Goal: Information Seeking & Learning: Learn about a topic

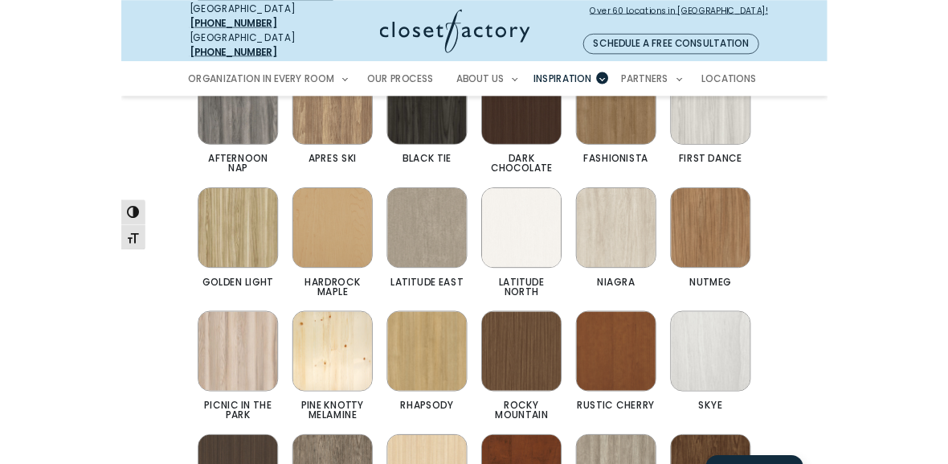
scroll to position [622, 0]
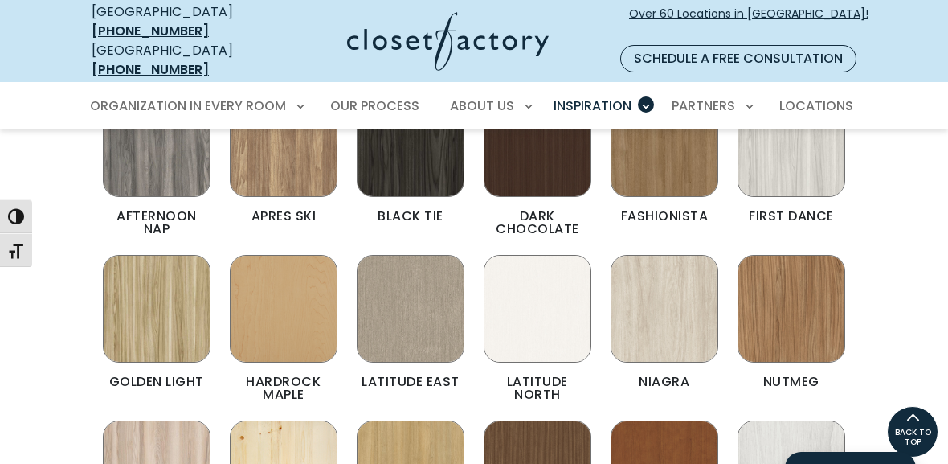
click at [813, 308] on img "Color & Finishes" at bounding box center [792, 309] width 108 height 108
click at [813, 286] on img "Color & Finishes" at bounding box center [792, 309] width 108 height 108
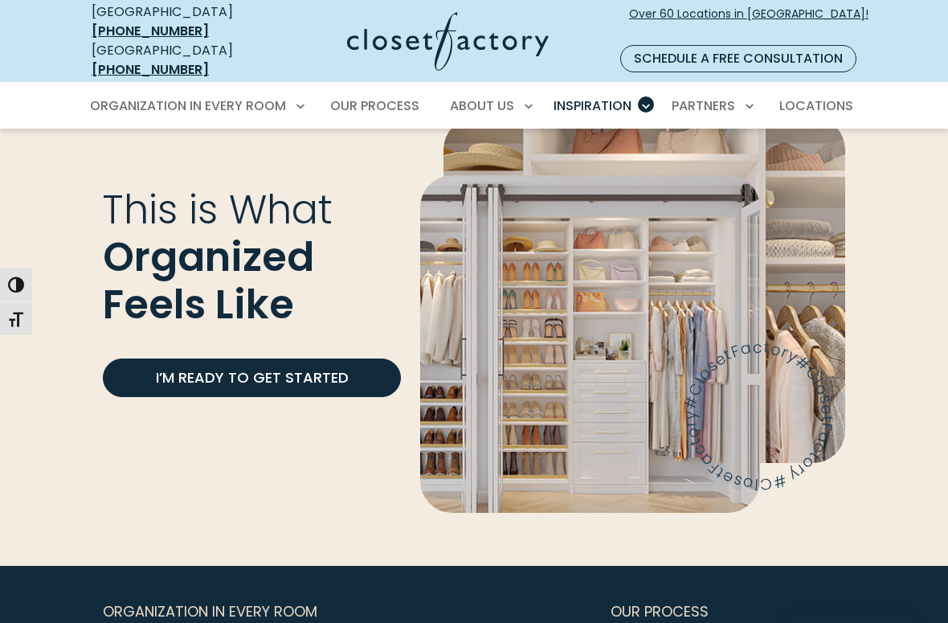
scroll to position [3851, 0]
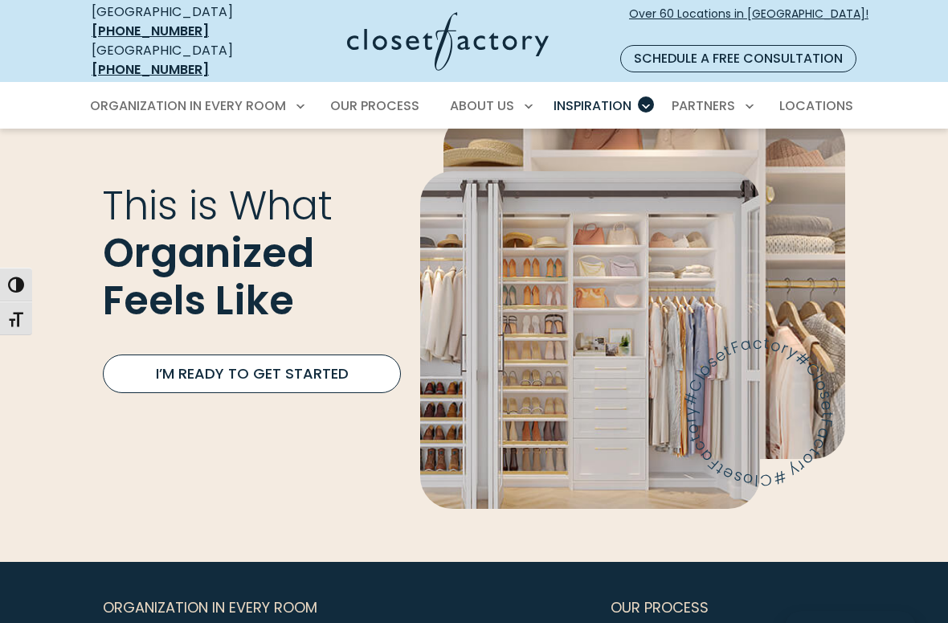
click at [199, 354] on link "I’m Ready to Get Started" at bounding box center [252, 373] width 298 height 39
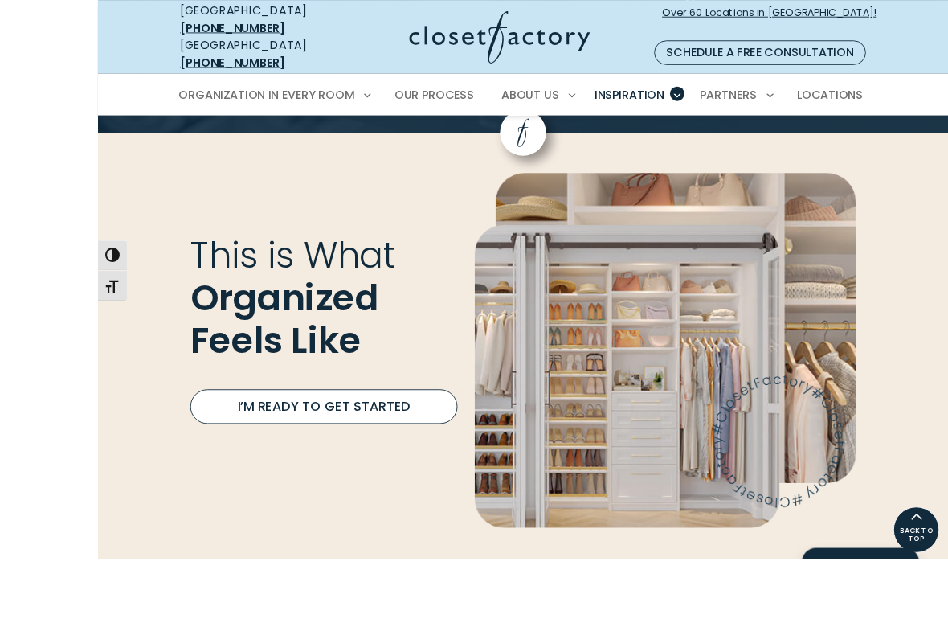
scroll to position [3837, 0]
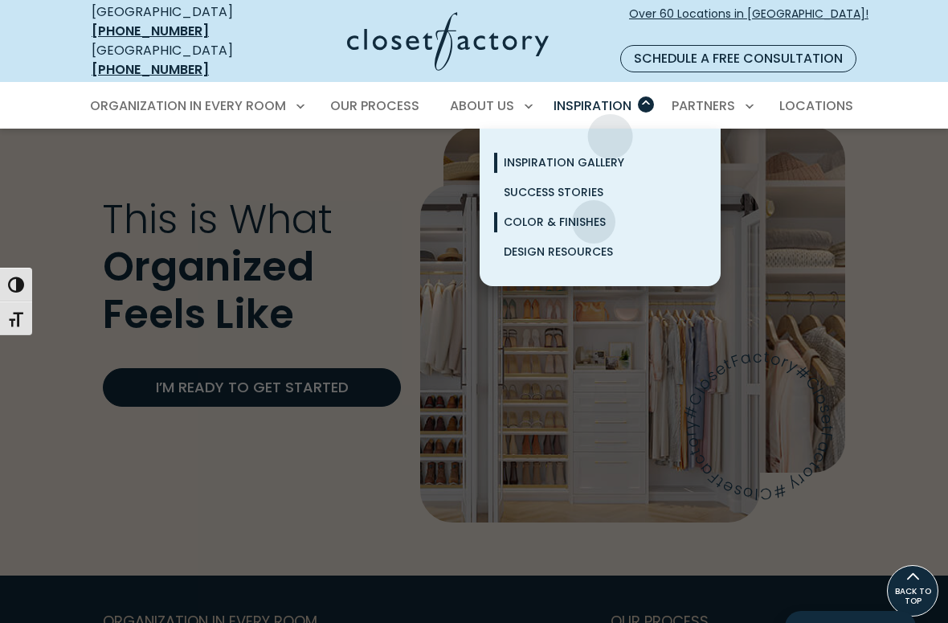
click at [604, 154] on span "Inspiration Gallery" at bounding box center [564, 162] width 121 height 16
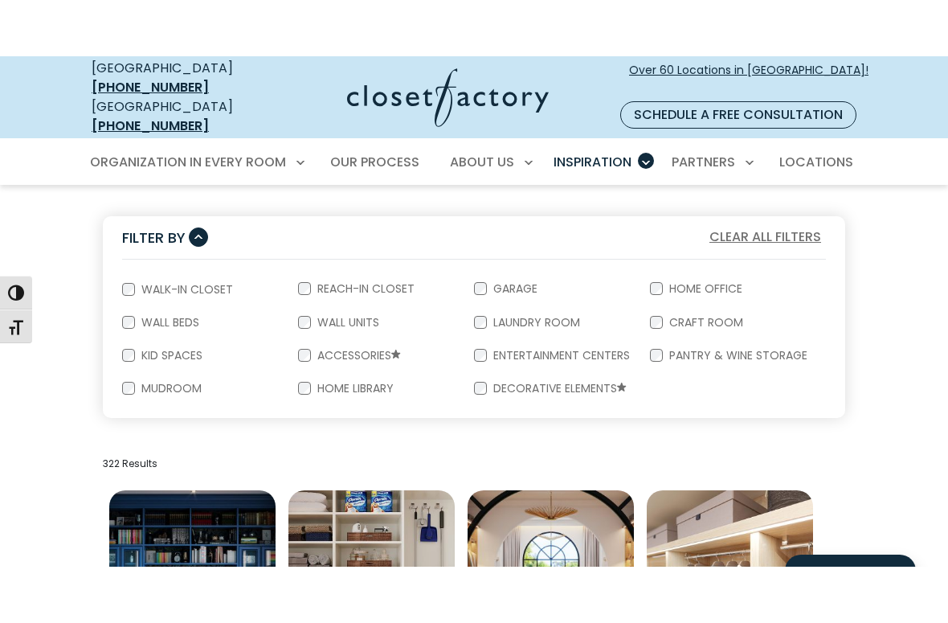
scroll to position [276, 0]
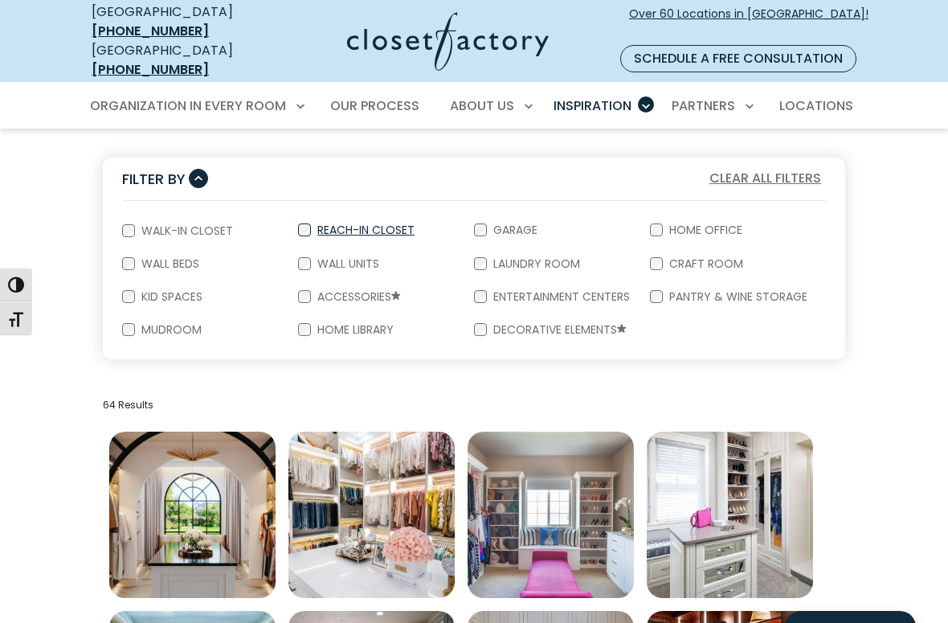
click at [321, 224] on label "Reach-In Closet" at bounding box center [364, 229] width 107 height 11
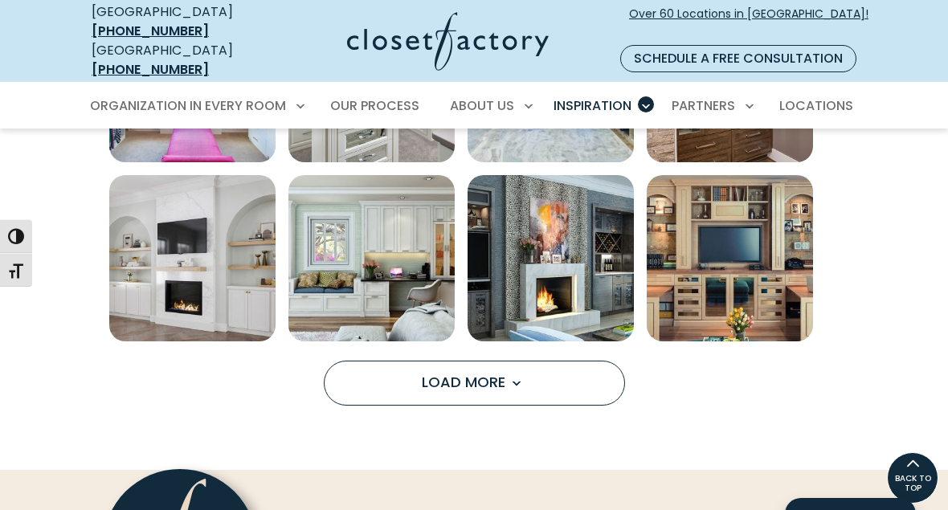
scroll to position [1069, 0]
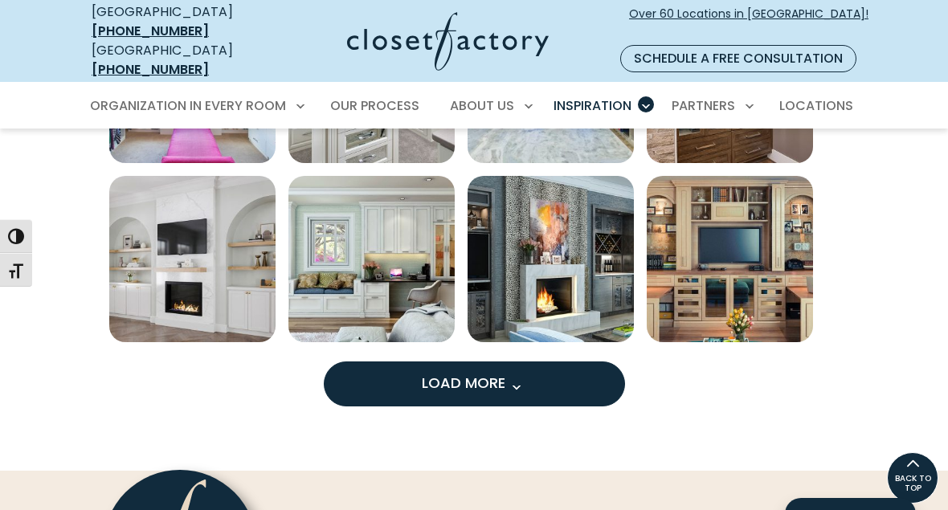
click at [510, 377] on span "Load more inspiration gallery images" at bounding box center [516, 387] width 21 height 21
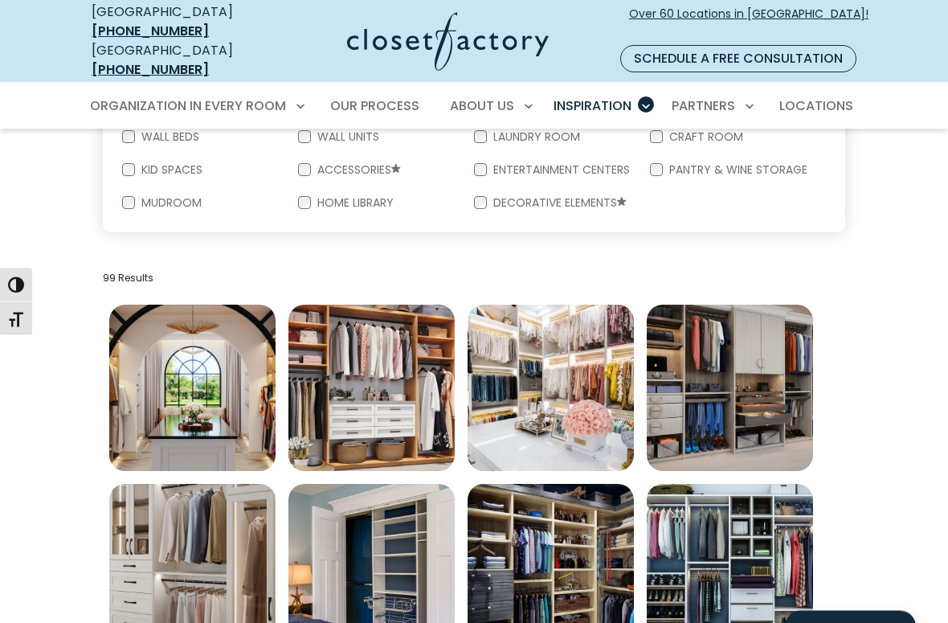
scroll to position [403, 0]
click at [565, 364] on img "Open inspiration gallery to preview enlarged image" at bounding box center [551, 388] width 166 height 166
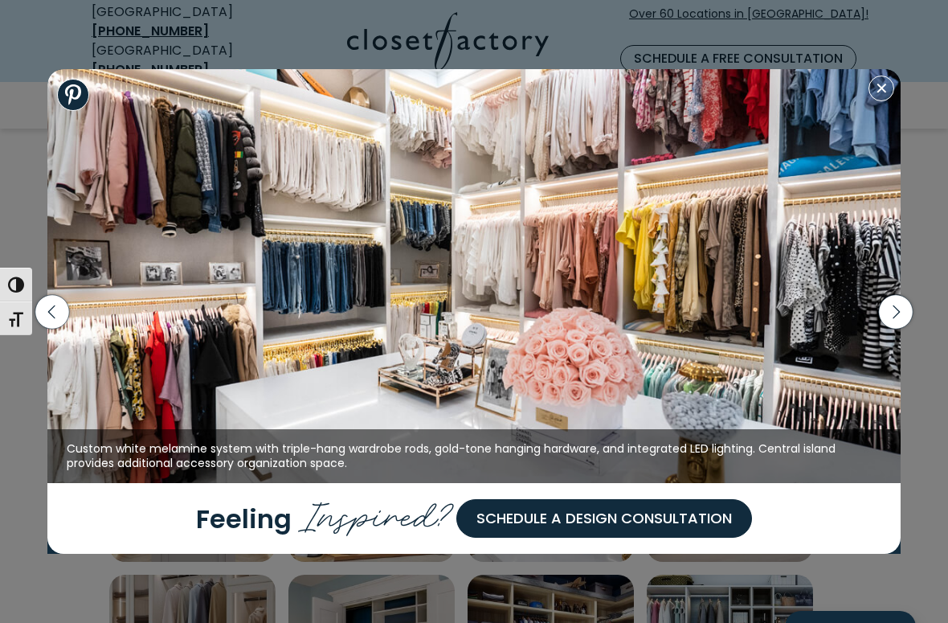
scroll to position [313, 0]
click at [879, 297] on icon "button" at bounding box center [896, 311] width 42 height 69
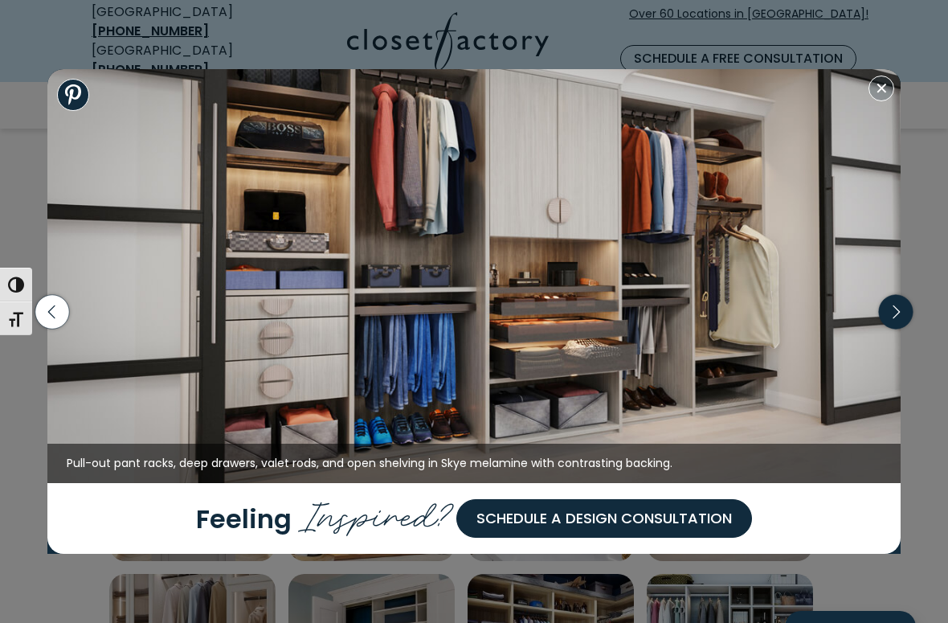
click at [895, 310] on icon "button" at bounding box center [896, 311] width 34 height 34
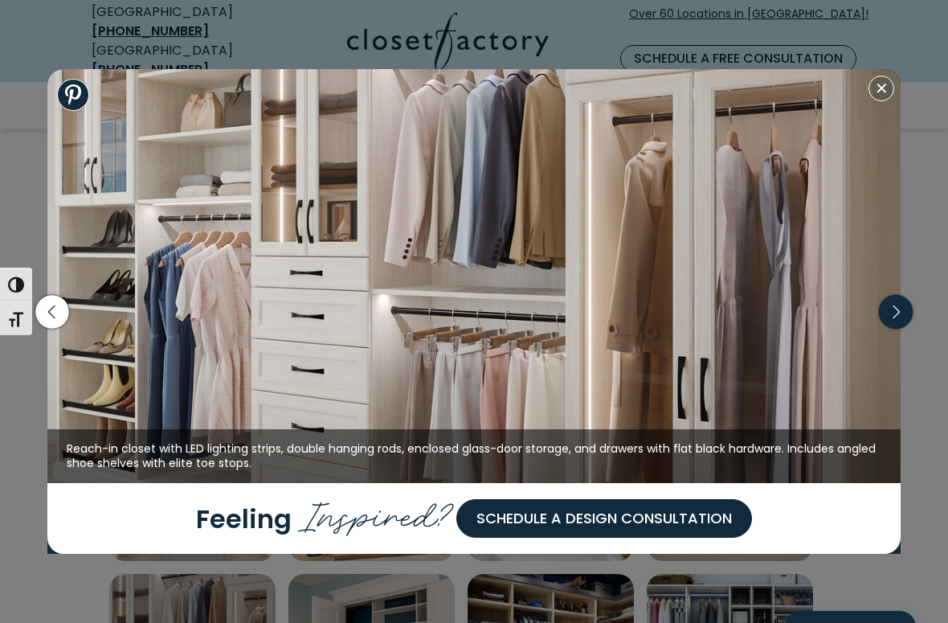
click at [903, 330] on icon "button" at bounding box center [896, 311] width 42 height 69
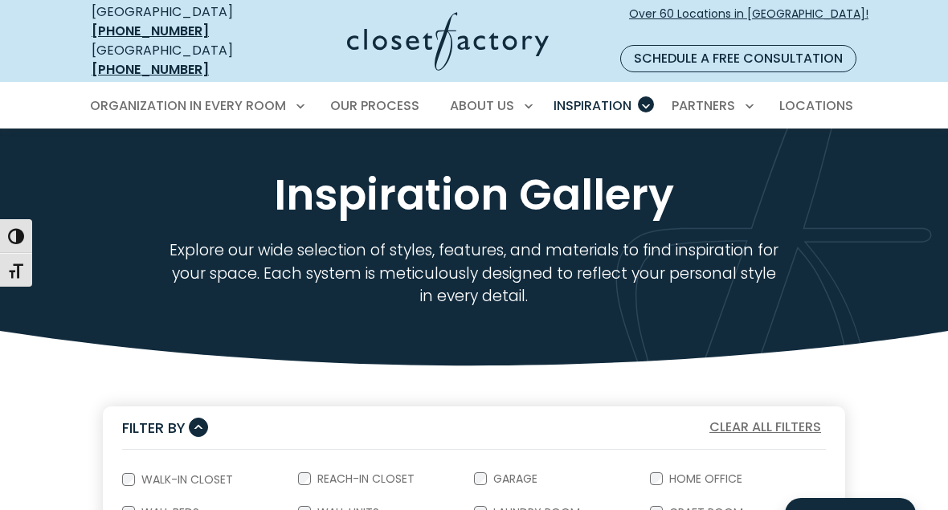
scroll to position [0, 0]
